Goal: Task Accomplishment & Management: Manage account settings

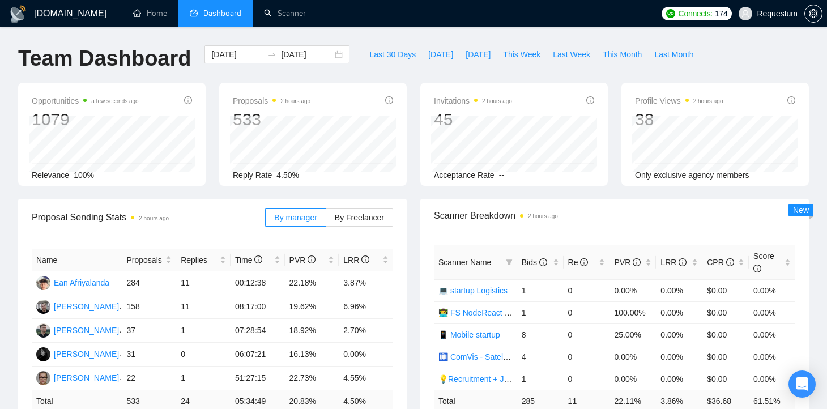
scroll to position [8, 0]
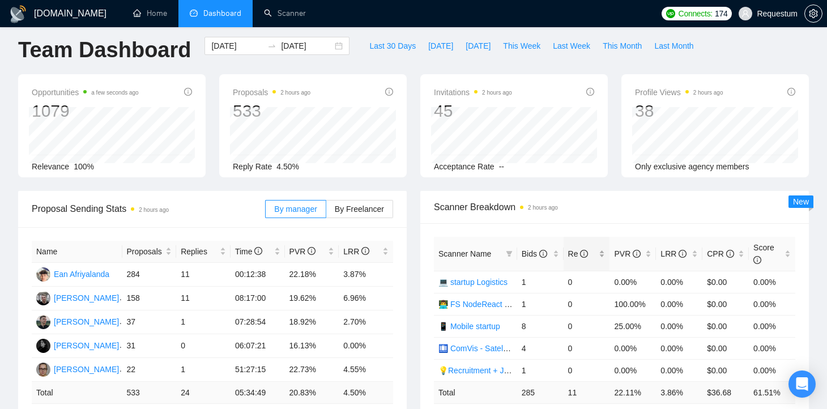
click at [568, 255] on div "Re" at bounding box center [586, 254] width 37 height 12
click at [554, 254] on div "Bids" at bounding box center [540, 254] width 37 height 12
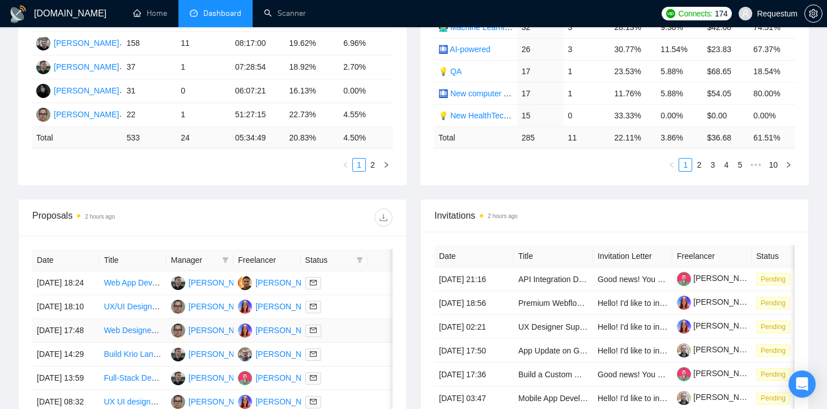
scroll to position [63, 0]
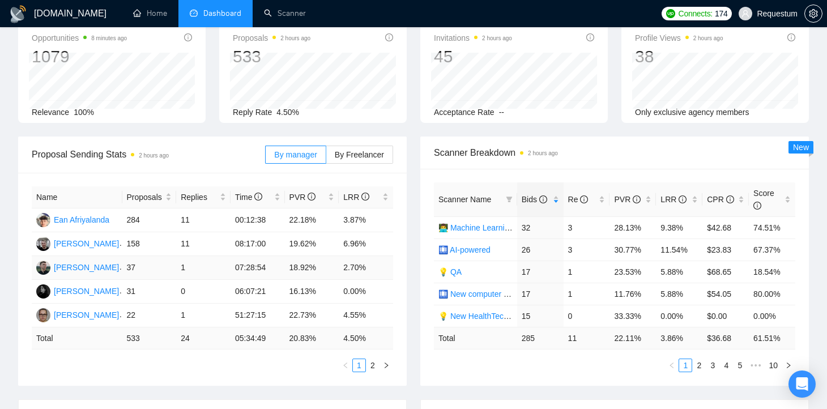
click at [293, 268] on td "18.92%" at bounding box center [312, 268] width 54 height 24
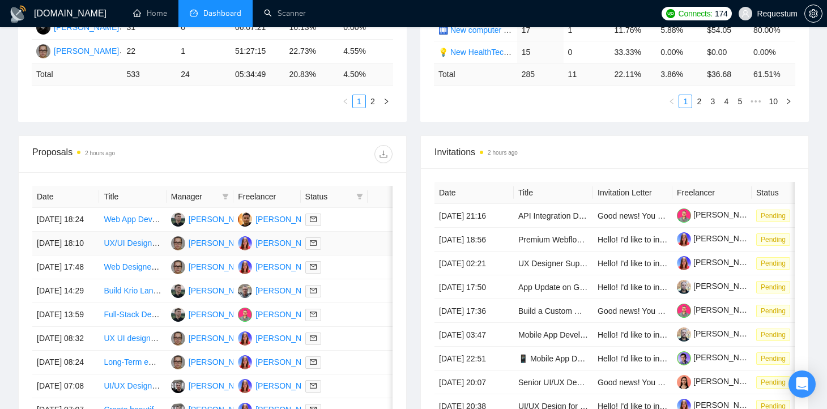
scroll to position [338, 0]
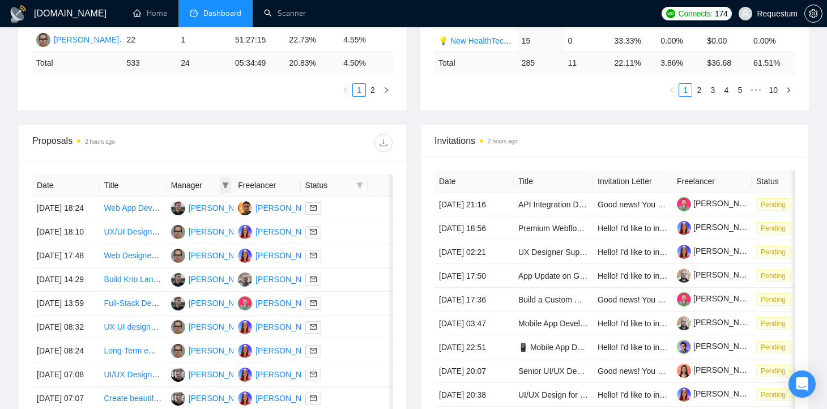
click at [228, 185] on icon "filter" at bounding box center [225, 185] width 7 height 7
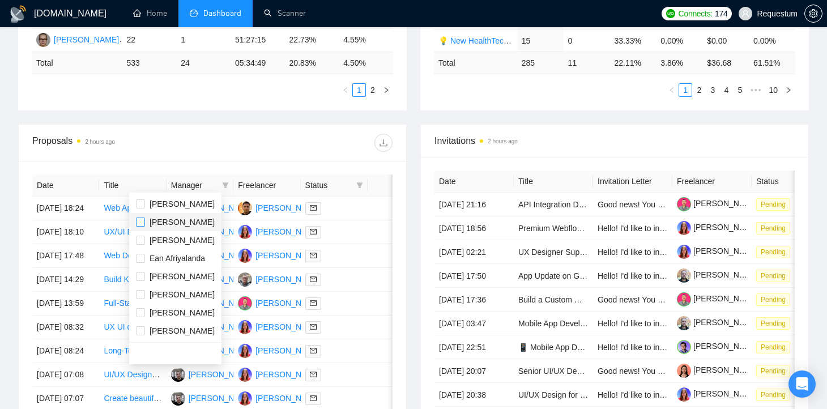
click at [144, 219] on input "checkbox" at bounding box center [140, 222] width 9 height 9
checkbox input "true"
click at [167, 136] on div "Proposals 2 hours ago" at bounding box center [122, 143] width 180 height 18
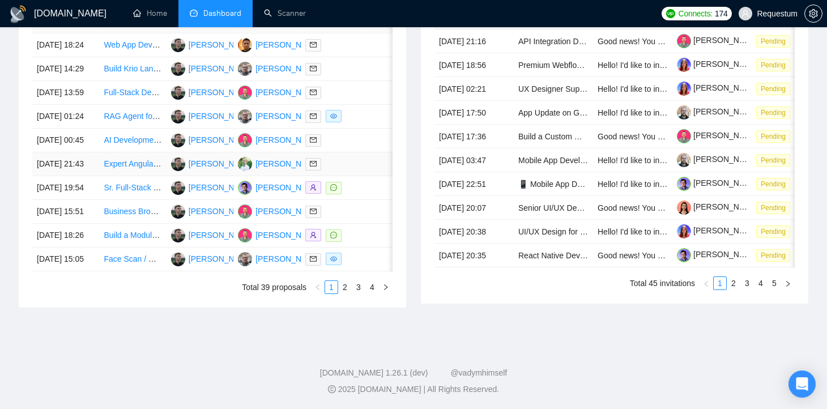
scroll to position [562, 0]
click at [350, 293] on link "2" at bounding box center [345, 287] width 12 height 12
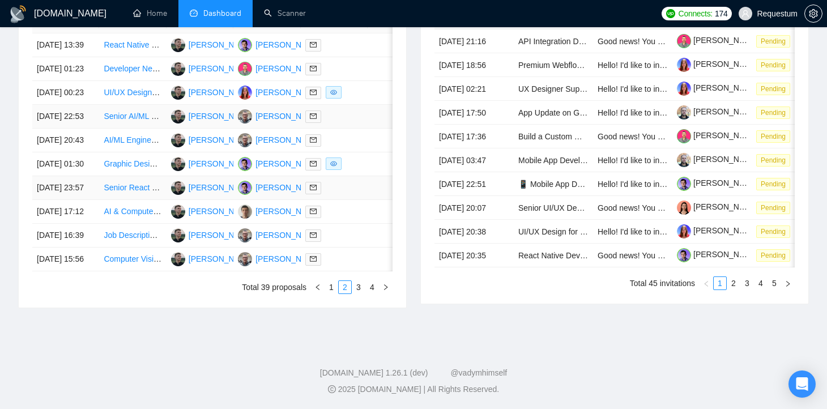
scroll to position [602, 0]
click at [361, 283] on link "3" at bounding box center [358, 287] width 12 height 12
click at [331, 287] on link "1" at bounding box center [331, 287] width 12 height 12
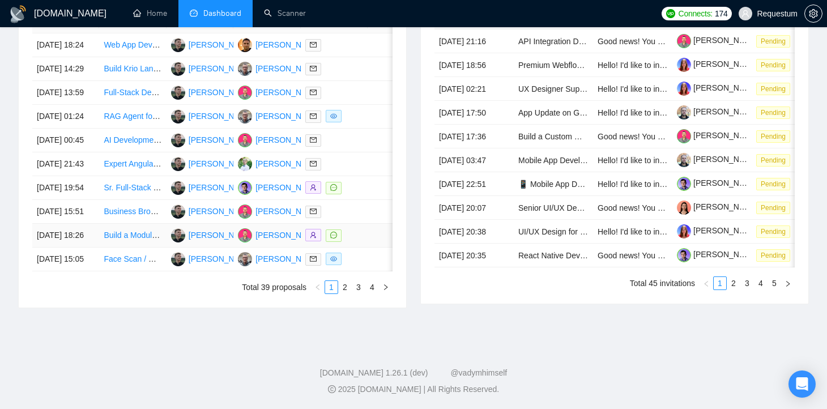
scroll to position [536, 0]
